Goal: Information Seeking & Learning: Learn about a topic

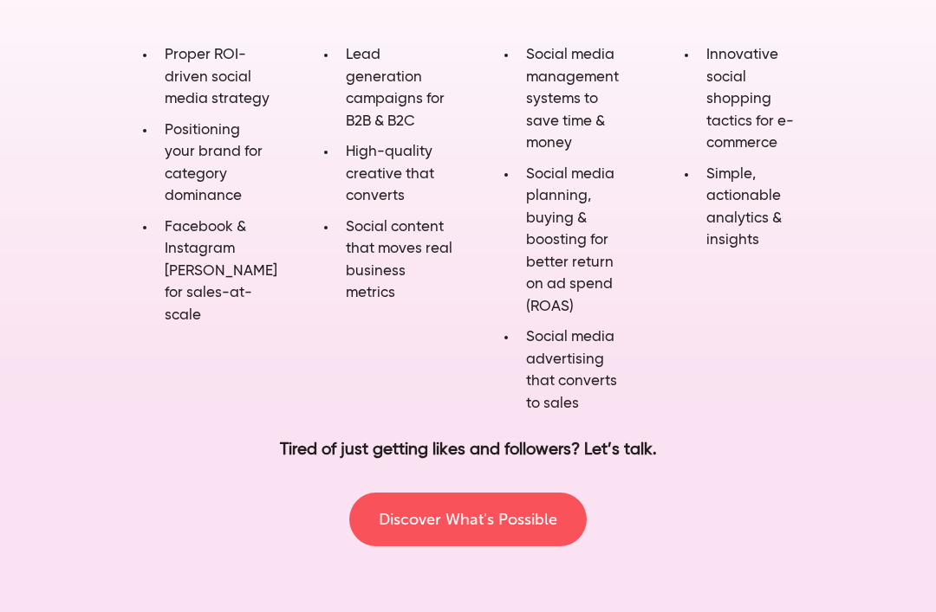
scroll to position [1128, 0]
click at [501, 437] on p "Tired of just getting likes and followers? Let’s talk." at bounding box center [468, 449] width 596 height 25
click at [488, 477] on div "Discover What's Possible" at bounding box center [467, 518] width 625 height 83
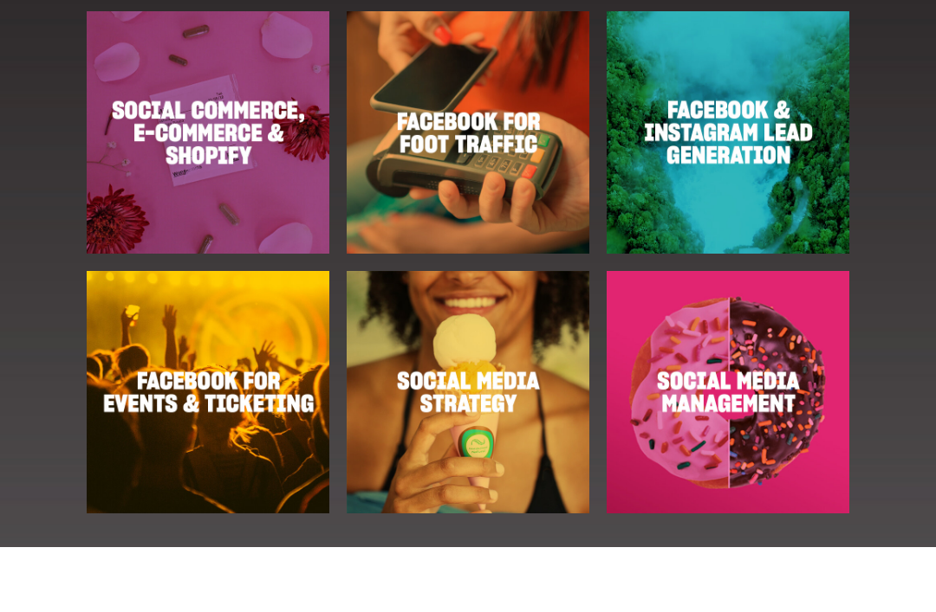
scroll to position [1985, 0]
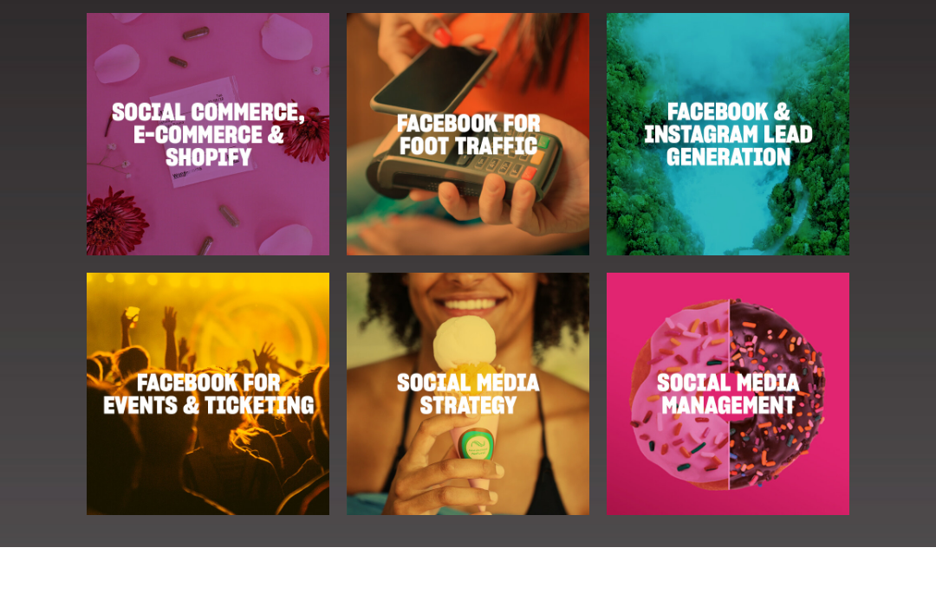
click at [415, 166] on img at bounding box center [468, 135] width 243 height 243
click at [465, 124] on img at bounding box center [468, 135] width 243 height 243
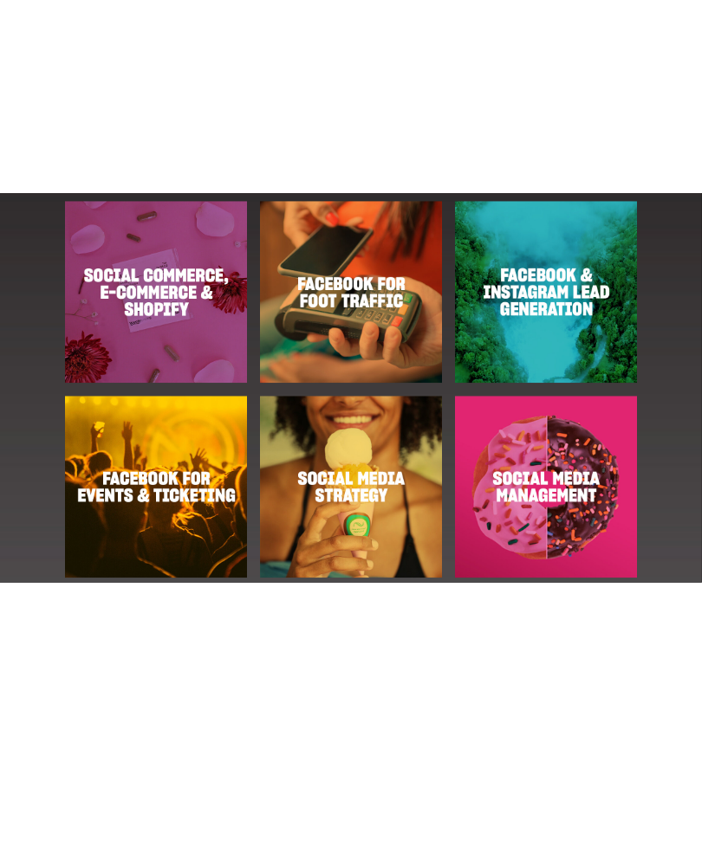
scroll to position [2017, 0]
